Goal: Entertainment & Leisure: Consume media (video, audio)

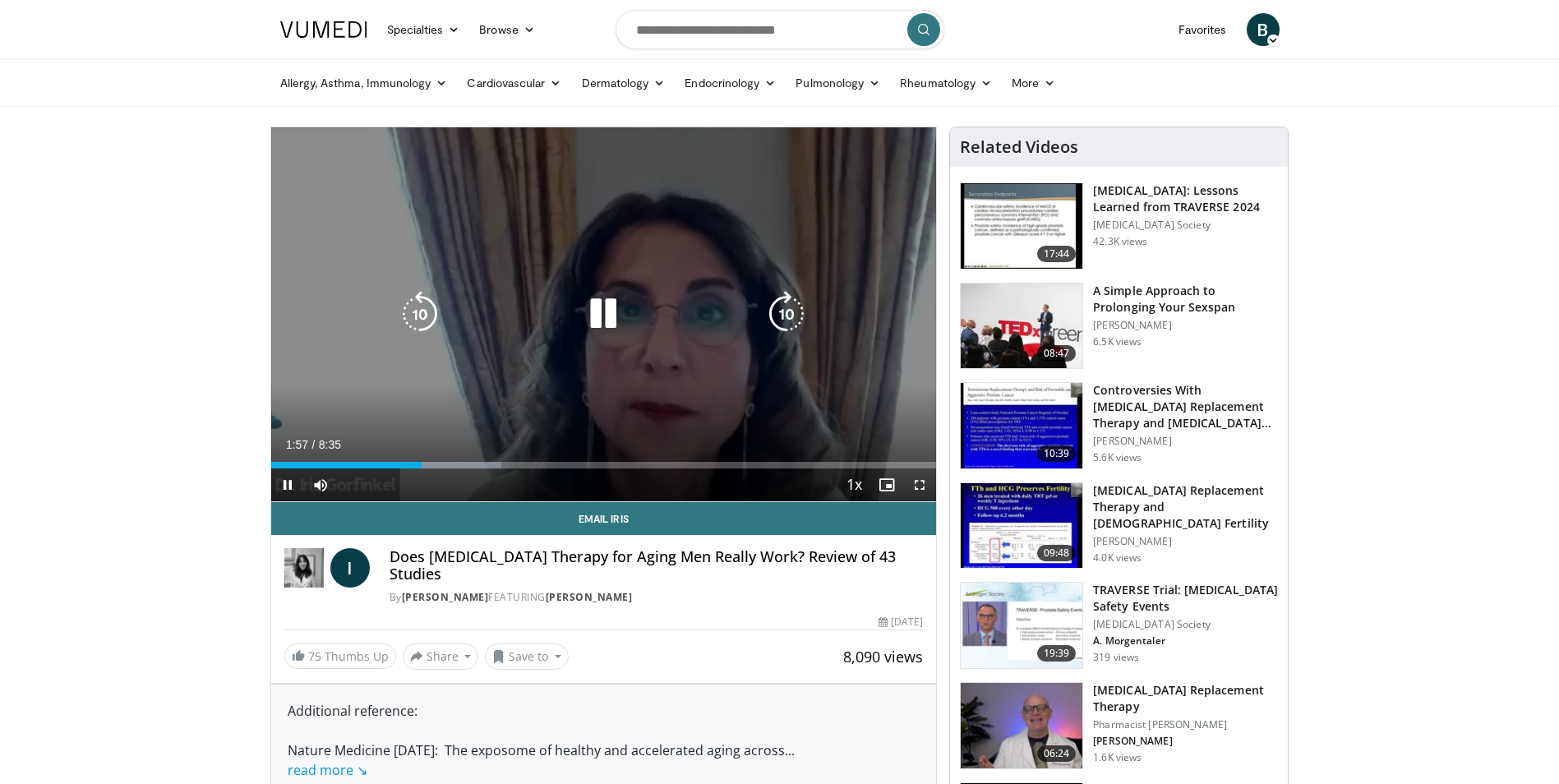
click at [431, 313] on icon "Video Player" at bounding box center [419, 314] width 46 height 46
drag, startPoint x: 413, startPoint y: 310, endPoint x: 411, endPoint y: 299, distance: 11.2
click at [413, 310] on icon "Video Player" at bounding box center [419, 314] width 46 height 46
click at [431, 313] on icon "Video Player" at bounding box center [419, 314] width 46 height 46
click at [428, 313] on icon "Video Player" at bounding box center [419, 314] width 46 height 46
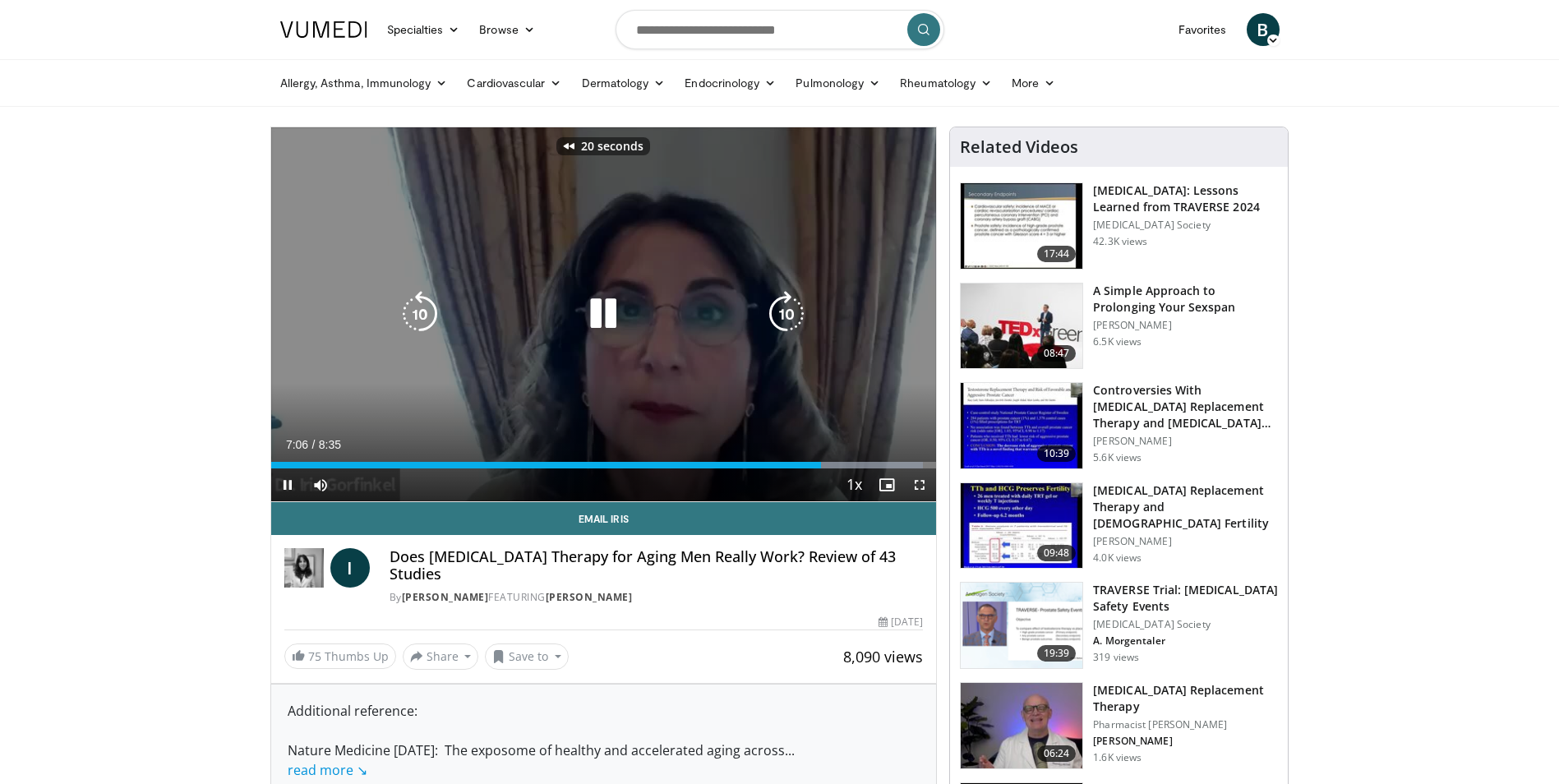
click at [427, 312] on icon "Video Player" at bounding box center [419, 314] width 46 height 46
click at [426, 312] on icon "Video Player" at bounding box center [419, 314] width 46 height 46
click at [611, 302] on icon "Video Player" at bounding box center [603, 314] width 46 height 46
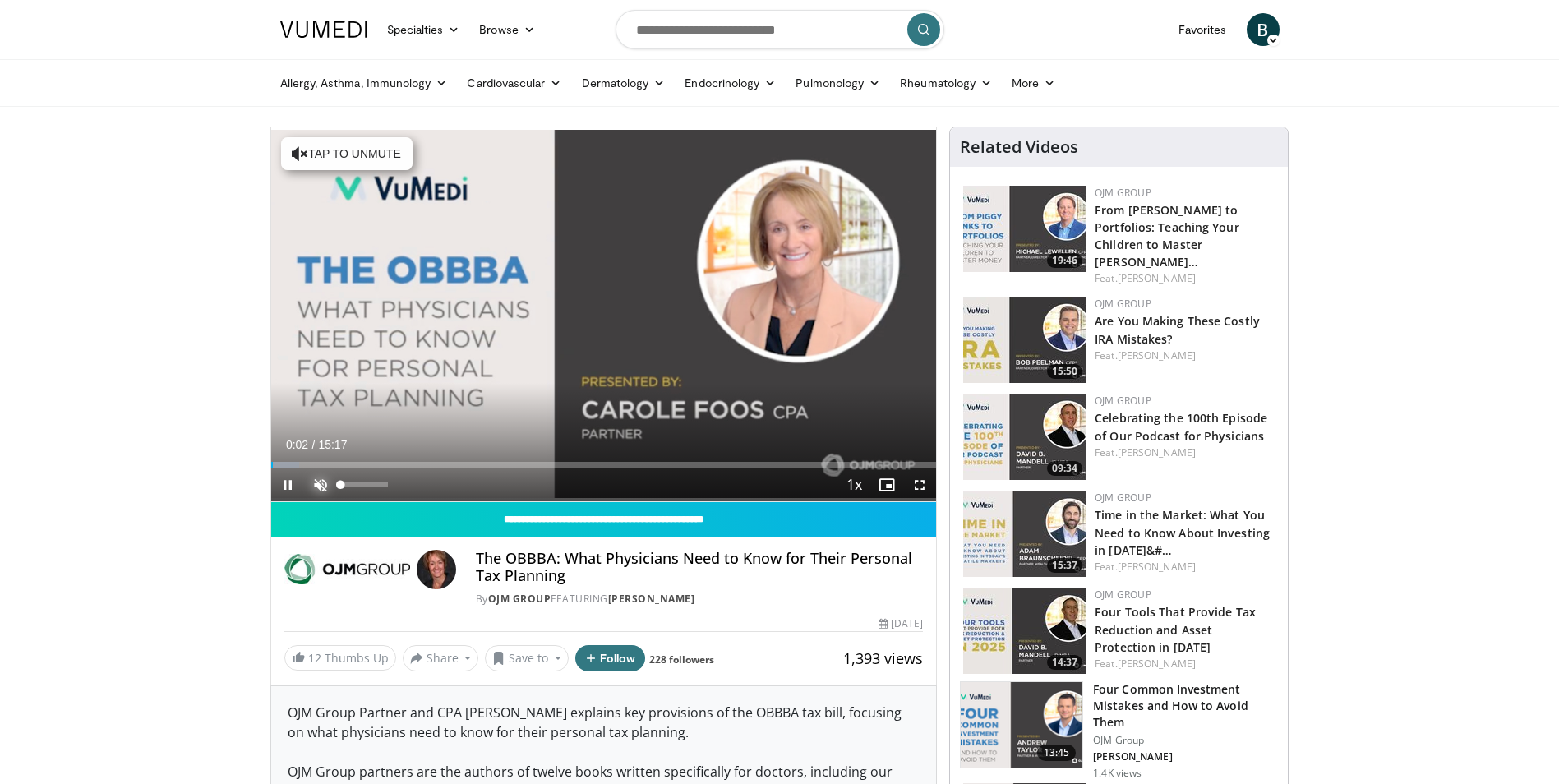
click at [318, 486] on span "Video Player" at bounding box center [320, 485] width 32 height 32
click at [366, 481] on div "53%" at bounding box center [364, 484] width 47 height 5
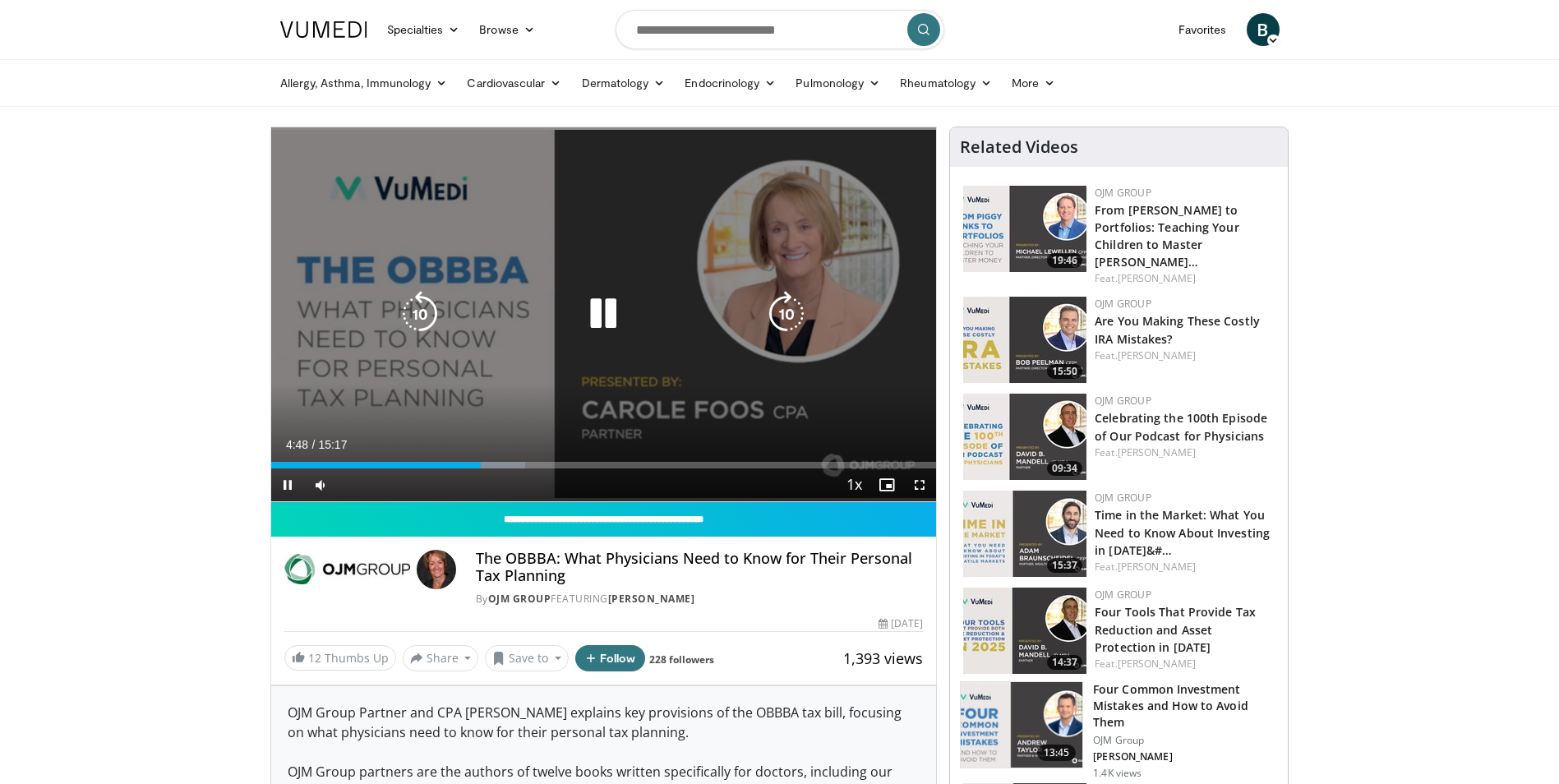
click at [598, 308] on icon "Video Player" at bounding box center [603, 314] width 46 height 46
